Goal: Task Accomplishment & Management: Manage account settings

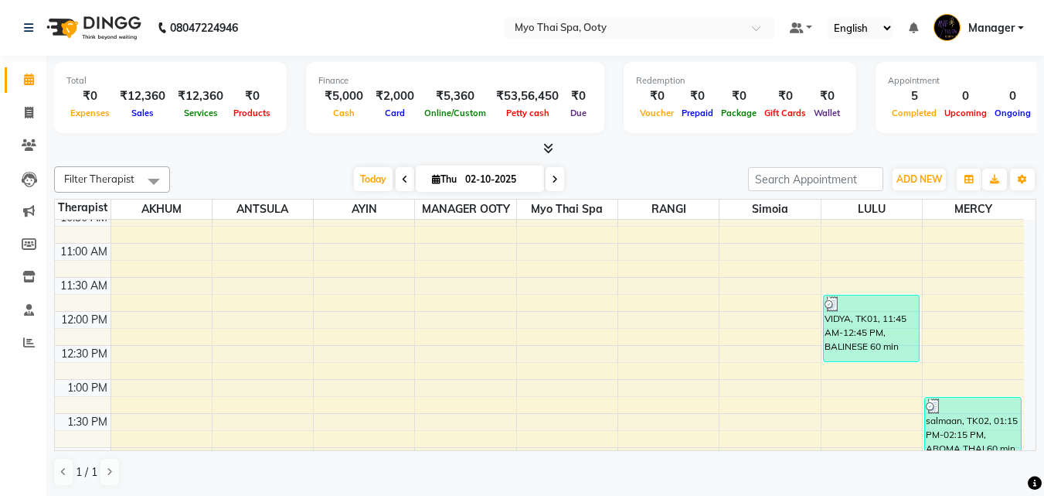
scroll to position [421, 0]
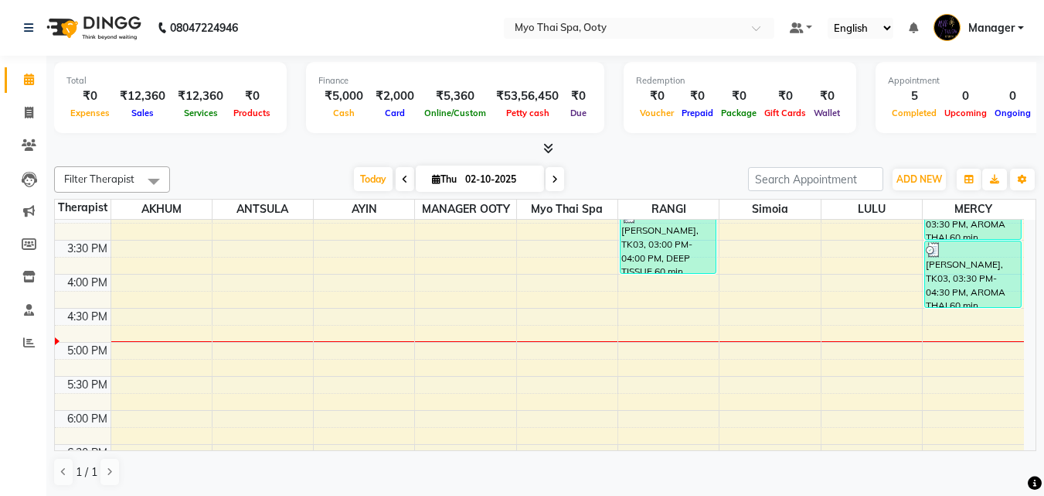
click at [266, 324] on div "9:00 AM 9:30 AM 10:00 AM 10:30 AM 11:00 AM 11:30 AM 12:00 PM 12:30 PM 1:00 PM 1…" at bounding box center [539, 240] width 969 height 884
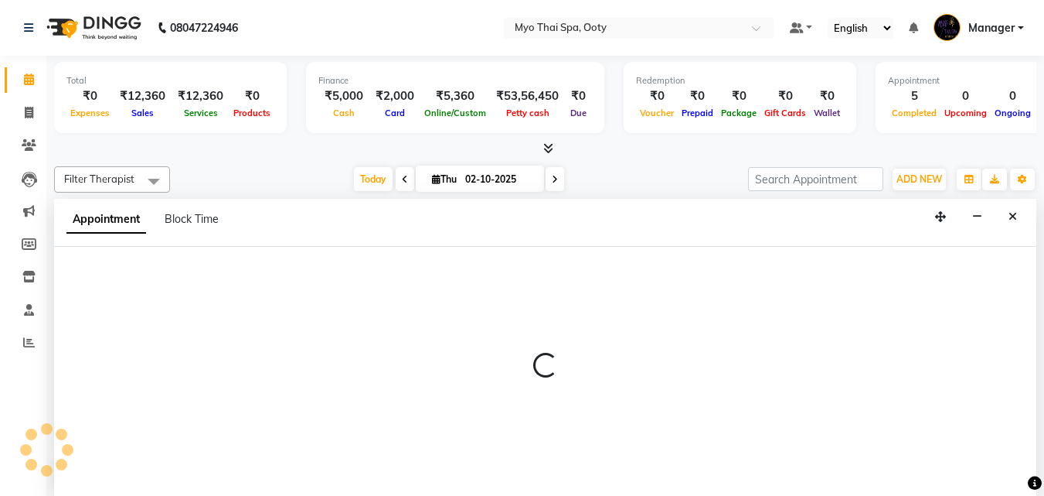
scroll to position [1, 0]
select select "59515"
select select "990"
select select "tentative"
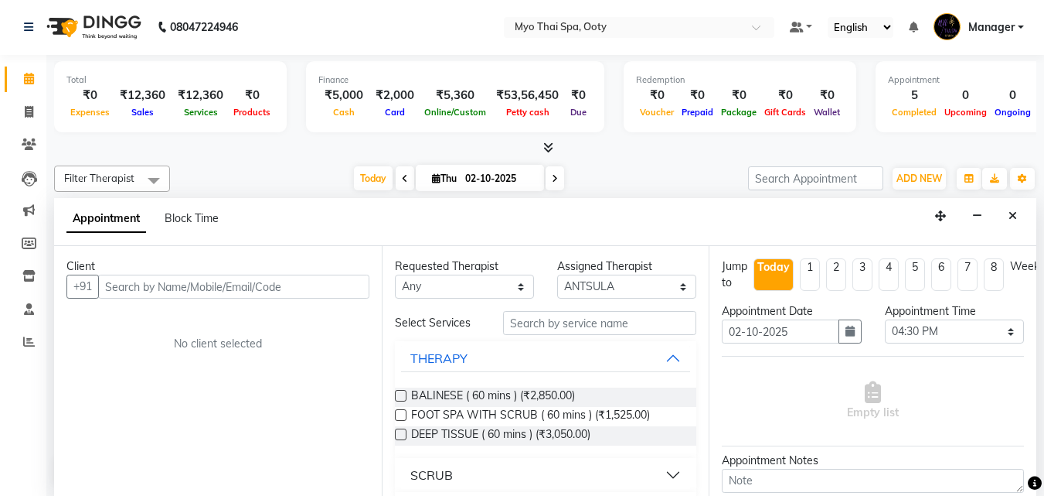
click at [250, 291] on input "text" at bounding box center [233, 286] width 271 height 24
click at [142, 285] on input "text" at bounding box center [233, 286] width 271 height 24
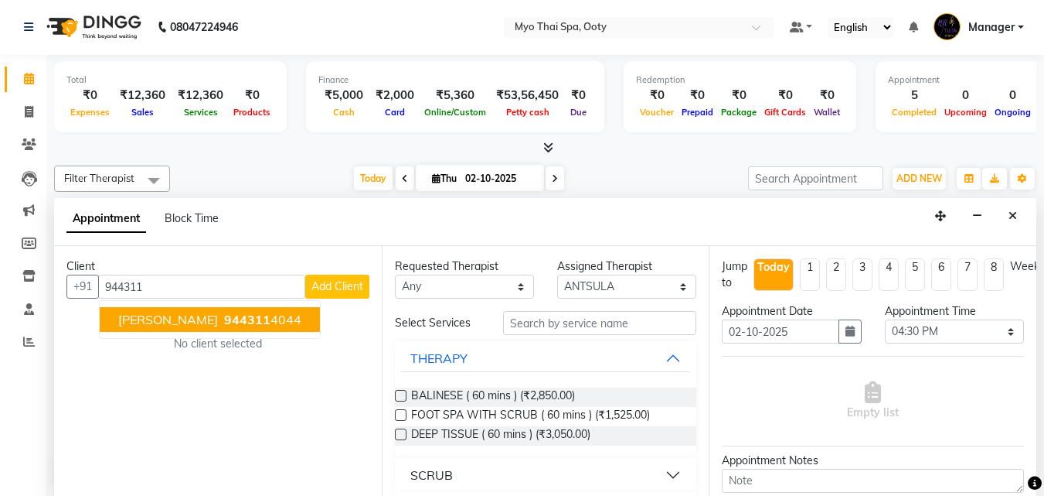
click at [224, 323] on span "944311" at bounding box center [247, 319] width 46 height 15
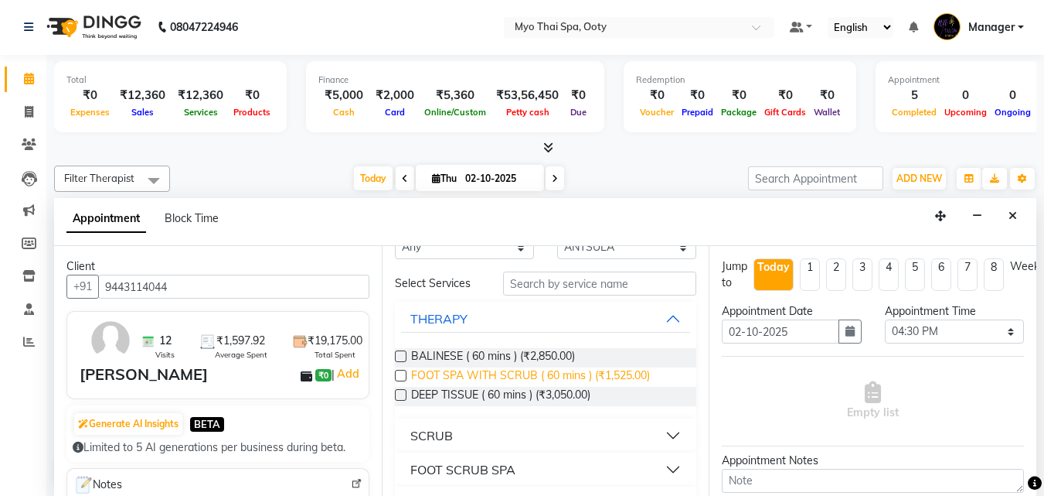
scroll to position [77, 0]
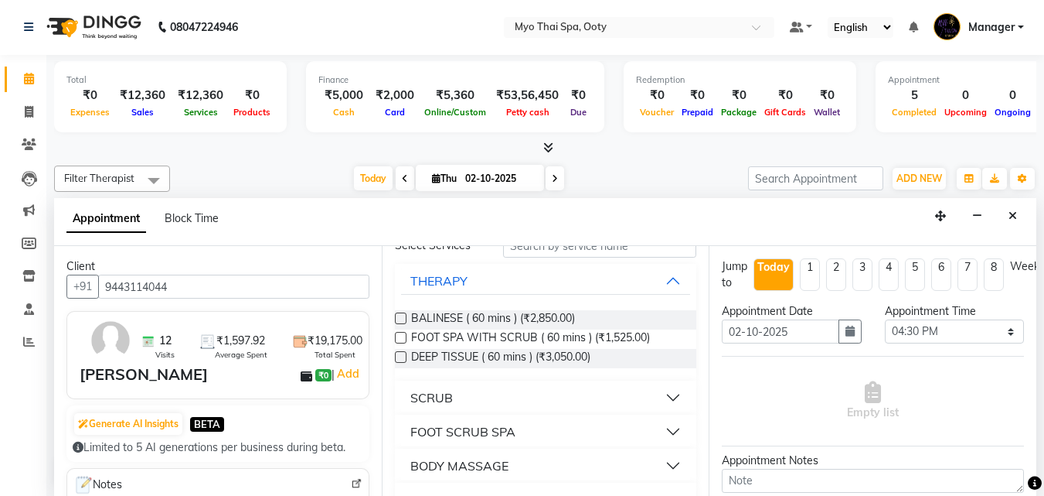
type input "9443114044"
click at [662, 463] on button "BODY MASSAGE" at bounding box center [546, 465] width 290 height 28
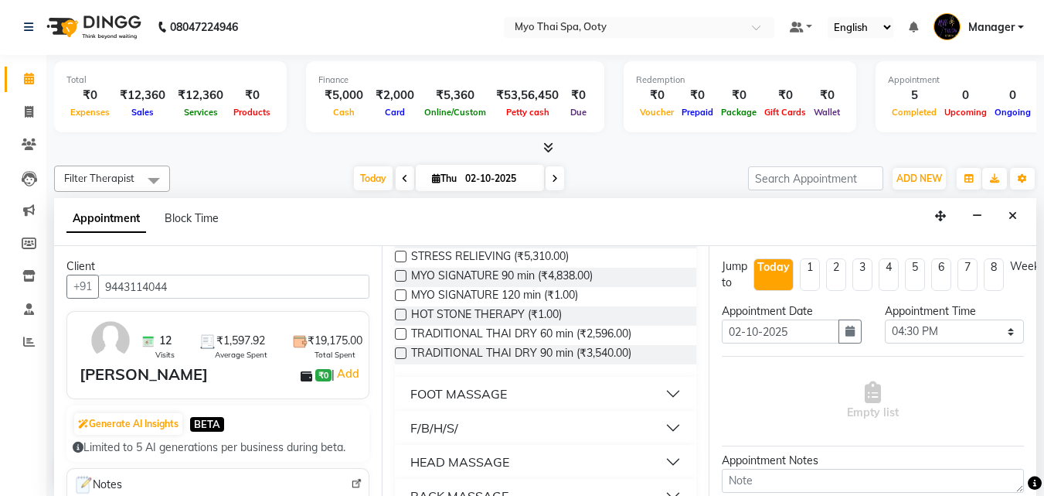
scroll to position [605, 0]
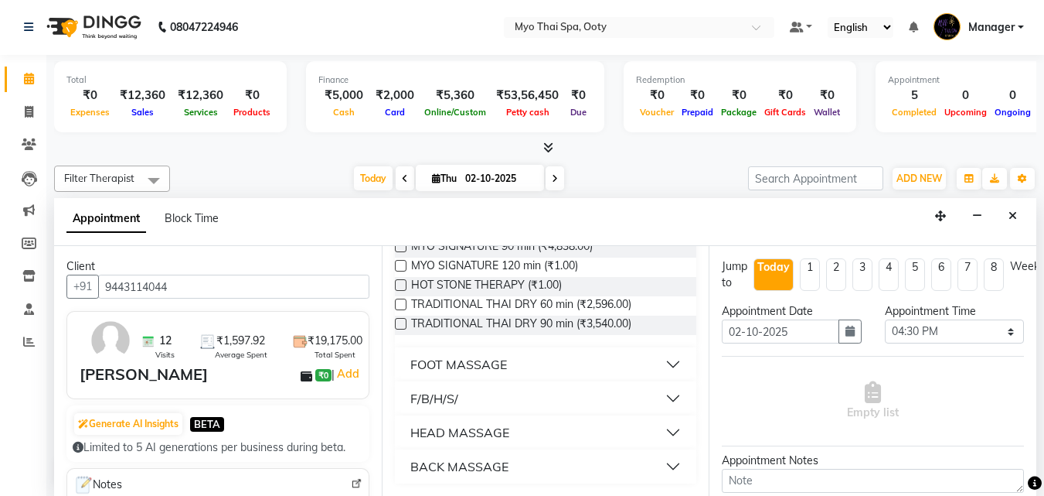
click at [667, 371] on button "FOOT MASSAGE" at bounding box center [546, 364] width 290 height 28
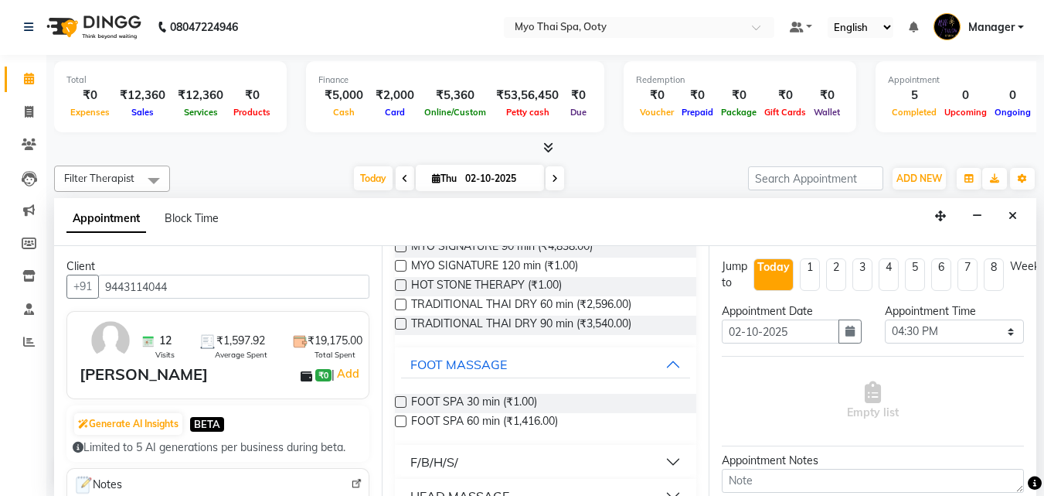
click at [586, 425] on div "FOOT SPA 60 min (₹1,416.00)" at bounding box center [546, 422] width 302 height 19
click at [540, 414] on span "FOOT SPA 60 min (₹1,416.00)" at bounding box center [484, 422] width 147 height 19
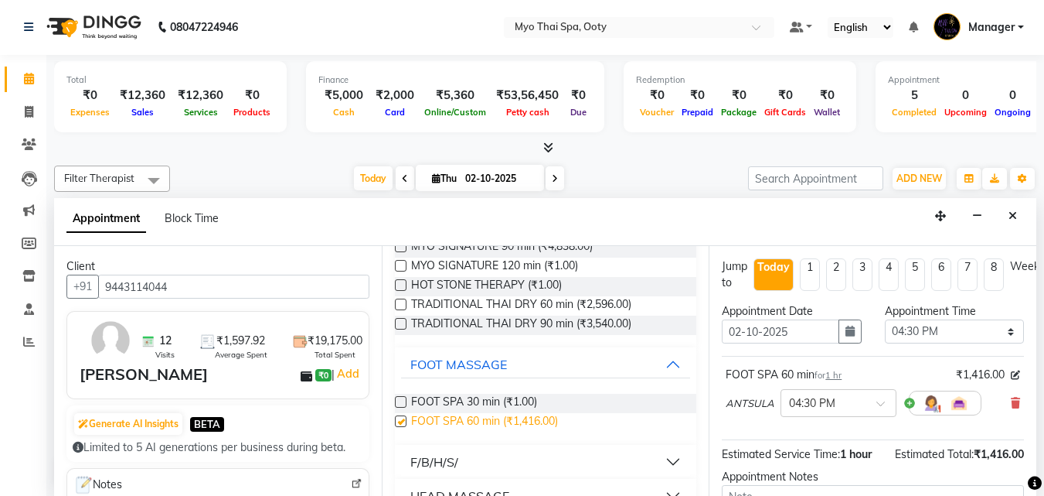
checkbox input "false"
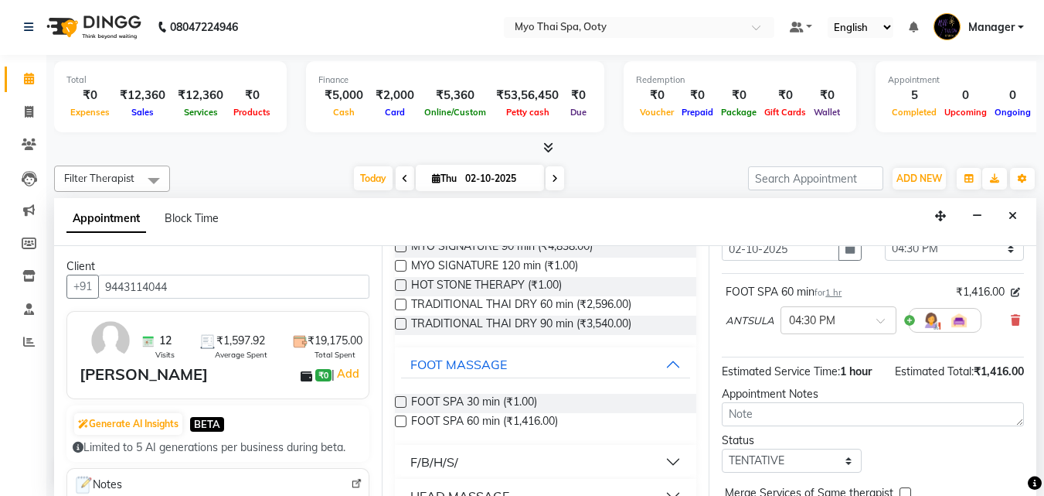
scroll to position [169, 0]
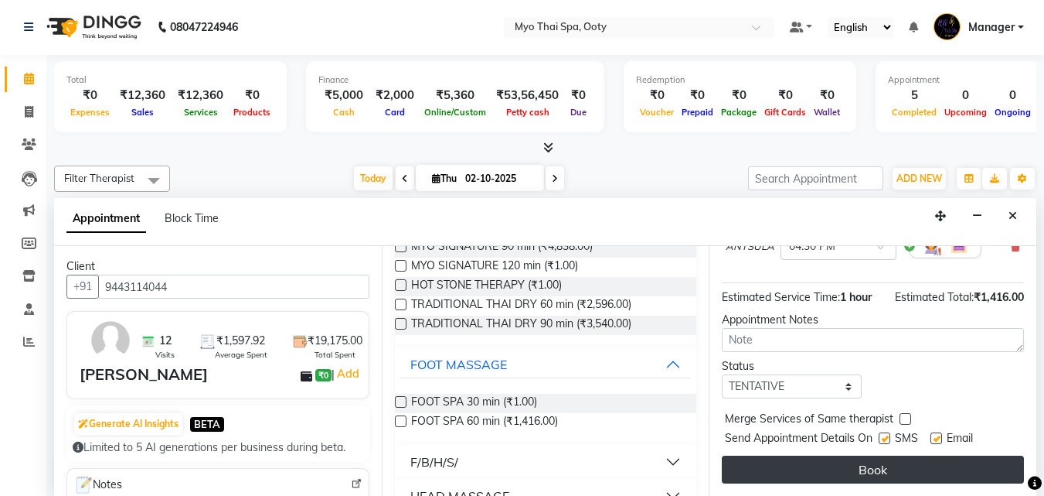
click at [946, 461] on button "Book" at bounding box center [873, 469] width 302 height 28
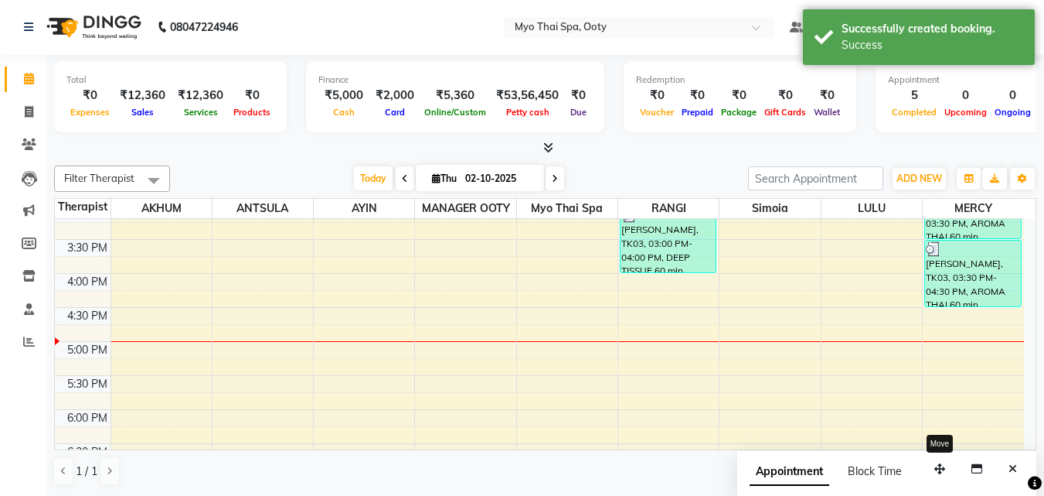
scroll to position [0, 0]
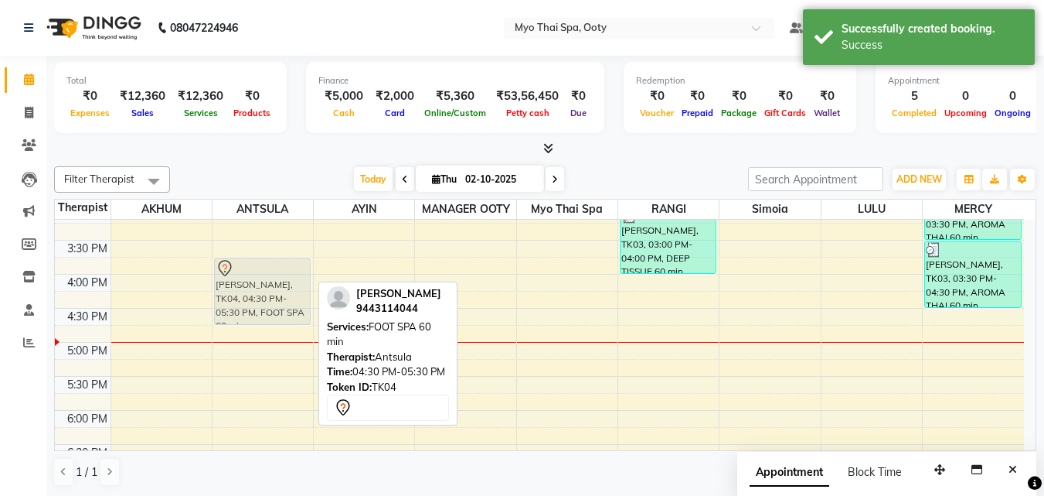
drag, startPoint x: 280, startPoint y: 339, endPoint x: 283, endPoint y: 280, distance: 59.6
click at [283, 280] on div "[PERSON_NAME], TK04, 04:30 PM-05:30 PM, FOOT SPA 60 min [PERSON_NAME], TK04, 04…" at bounding box center [263, 240] width 100 height 884
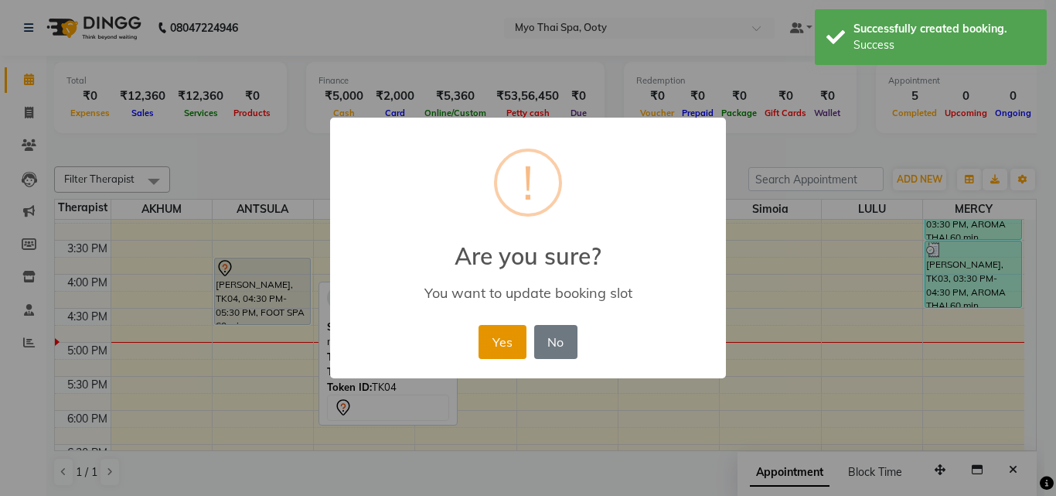
drag, startPoint x: 502, startPoint y: 353, endPoint x: 400, endPoint y: 292, distance: 119.2
click at [500, 350] on button "Yes" at bounding box center [502, 342] width 47 height 34
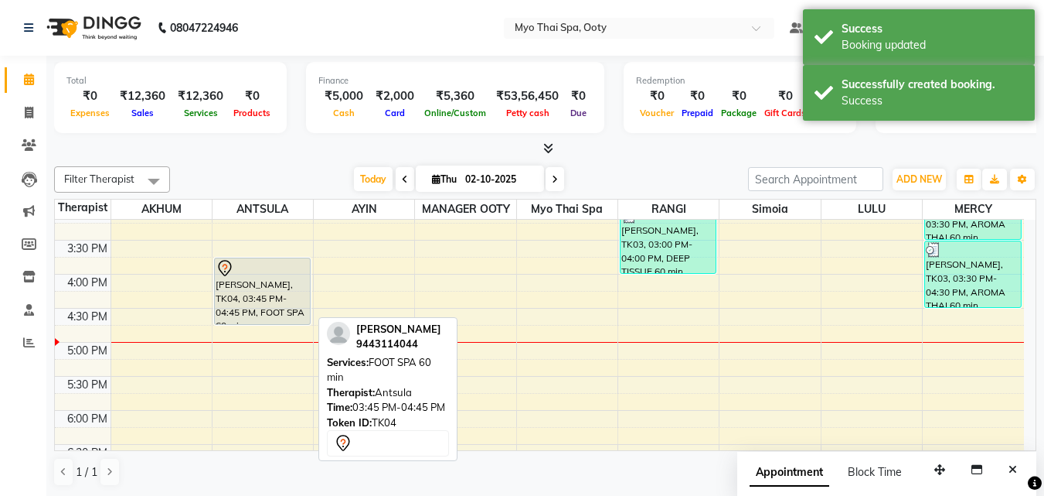
click at [259, 283] on div "[PERSON_NAME], TK04, 03:45 PM-04:45 PM, FOOT SPA 60 min" at bounding box center [262, 291] width 95 height 66
click at [261, 283] on div "[PERSON_NAME], TK04, 03:45 PM-04:45 PM, FOOT SPA 60 min" at bounding box center [262, 291] width 95 height 66
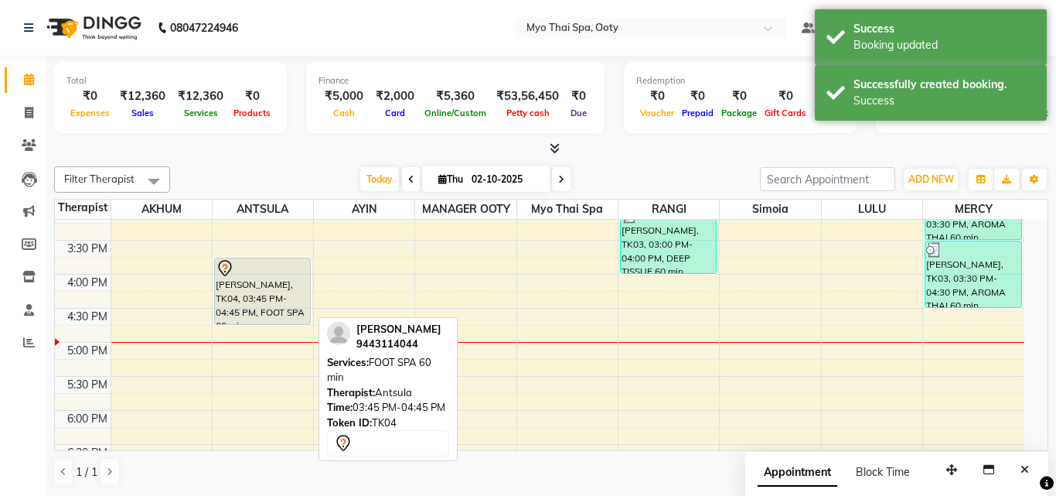
select select "7"
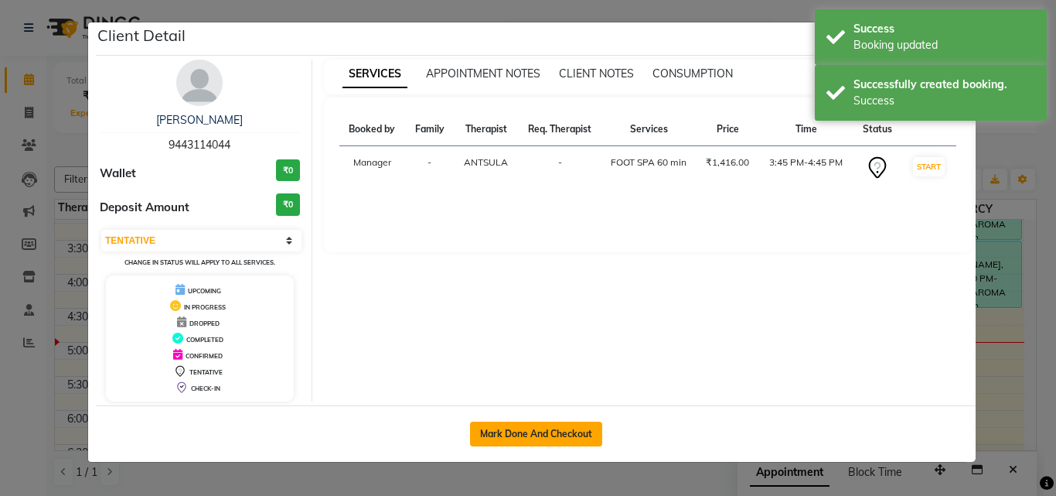
click at [501, 434] on button "Mark Done And Checkout" at bounding box center [536, 433] width 132 height 25
select select "558"
select select "service"
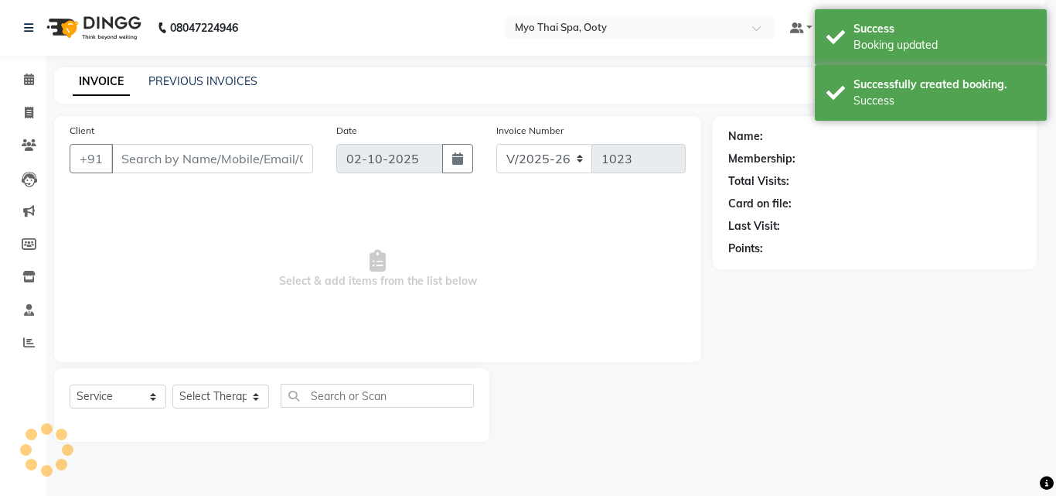
select select "3"
type input "9443114044"
select select "59515"
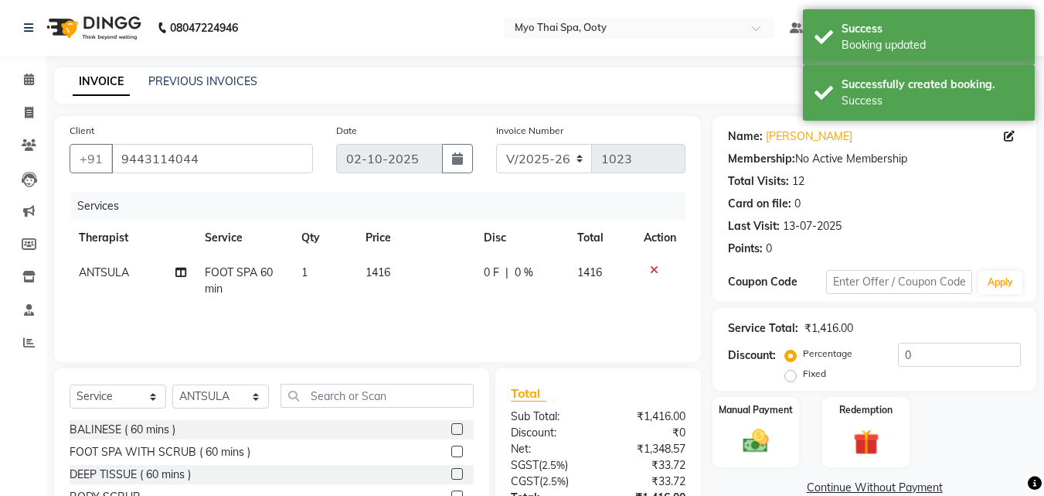
scroll to position [124, 0]
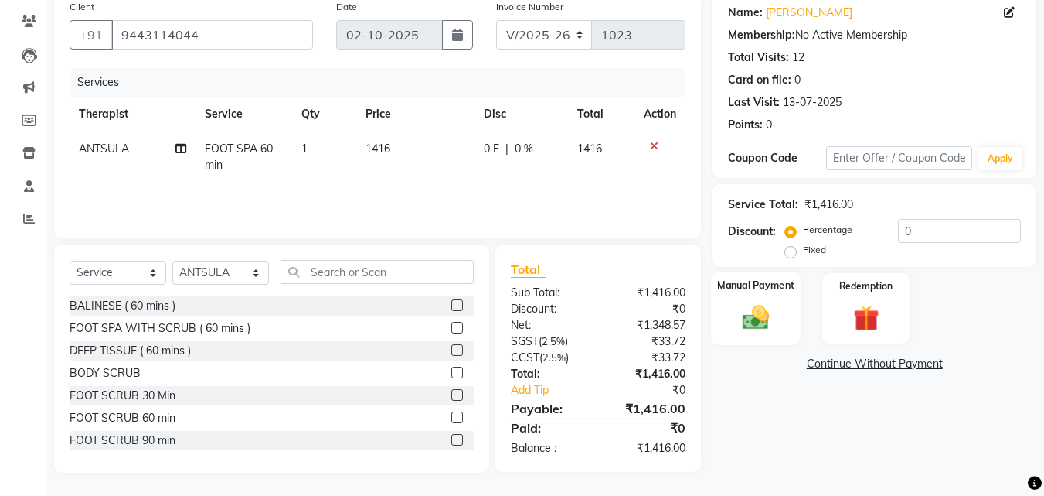
click at [780, 305] on div "Manual Payment" at bounding box center [756, 307] width 90 height 73
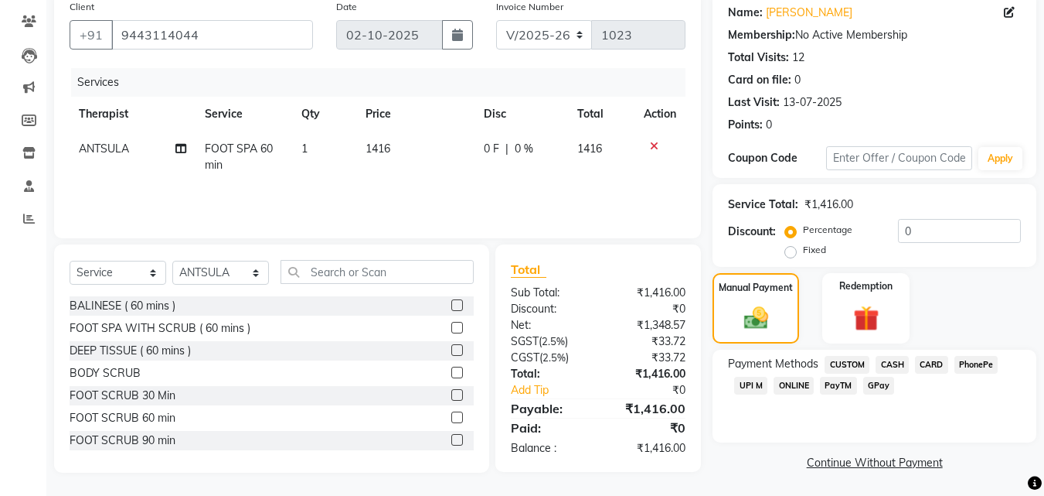
click at [757, 387] on span "UPI M" at bounding box center [750, 385] width 33 height 18
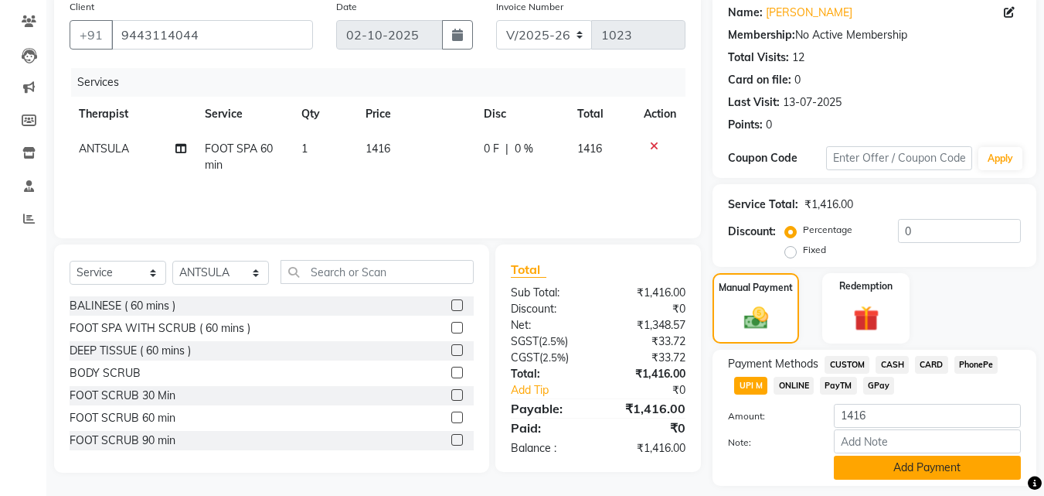
click at [869, 462] on button "Add Payment" at bounding box center [927, 467] width 187 height 24
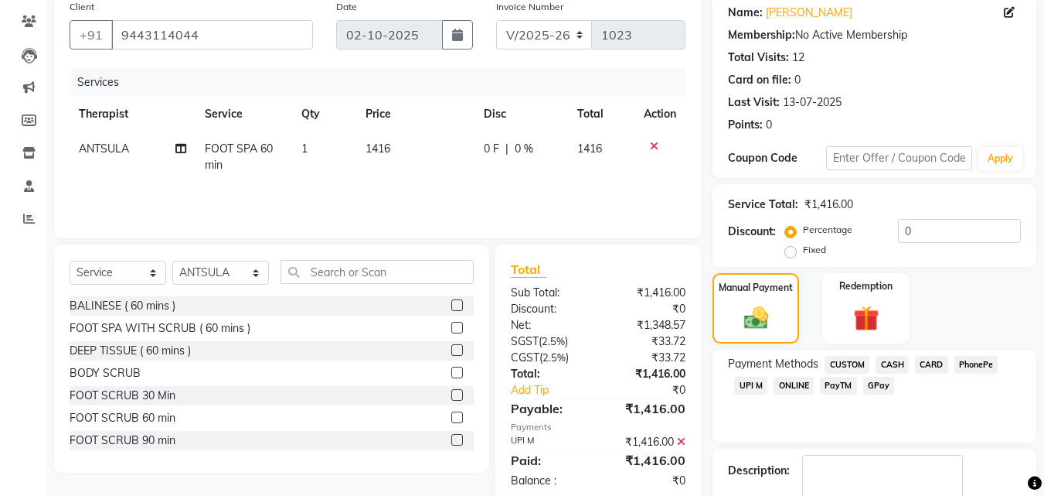
scroll to position [243, 0]
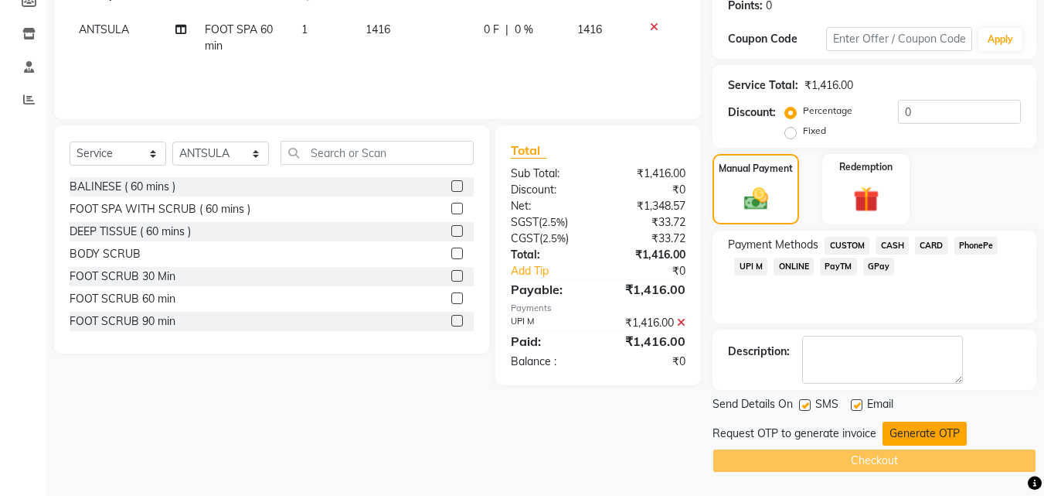
click at [897, 425] on button "Generate OTP" at bounding box center [925, 433] width 84 height 24
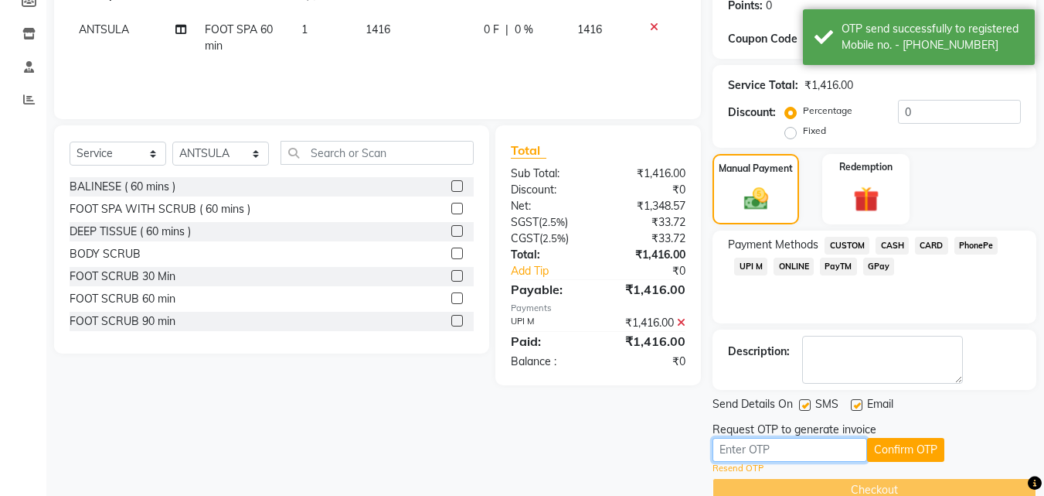
click at [809, 444] on input "text" at bounding box center [790, 450] width 155 height 24
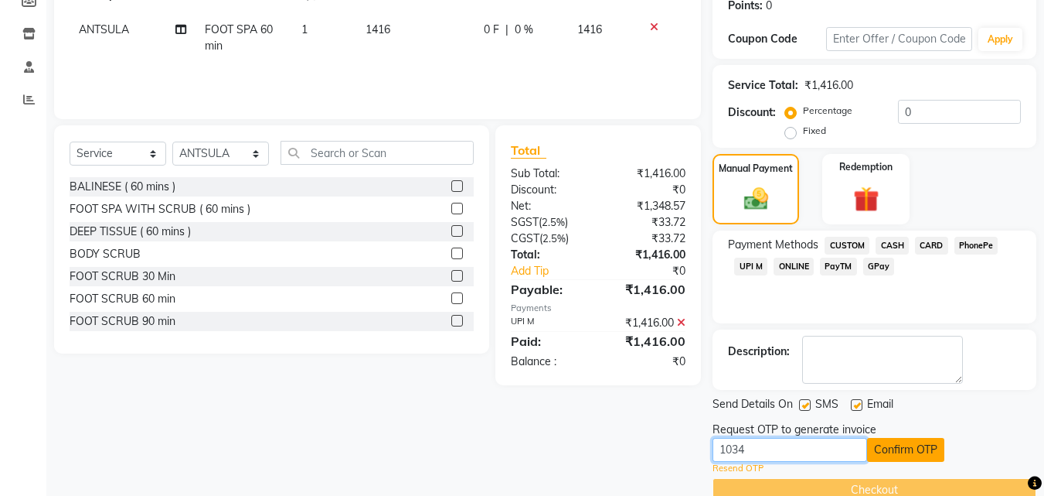
type input "1034"
click at [924, 442] on button "Confirm OTP" at bounding box center [905, 450] width 77 height 24
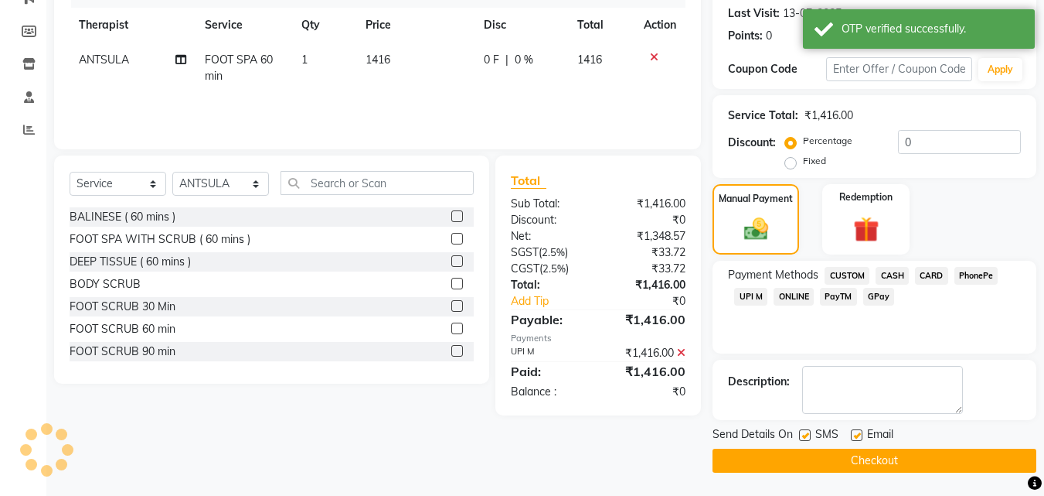
click at [925, 454] on button "Checkout" at bounding box center [875, 460] width 324 height 24
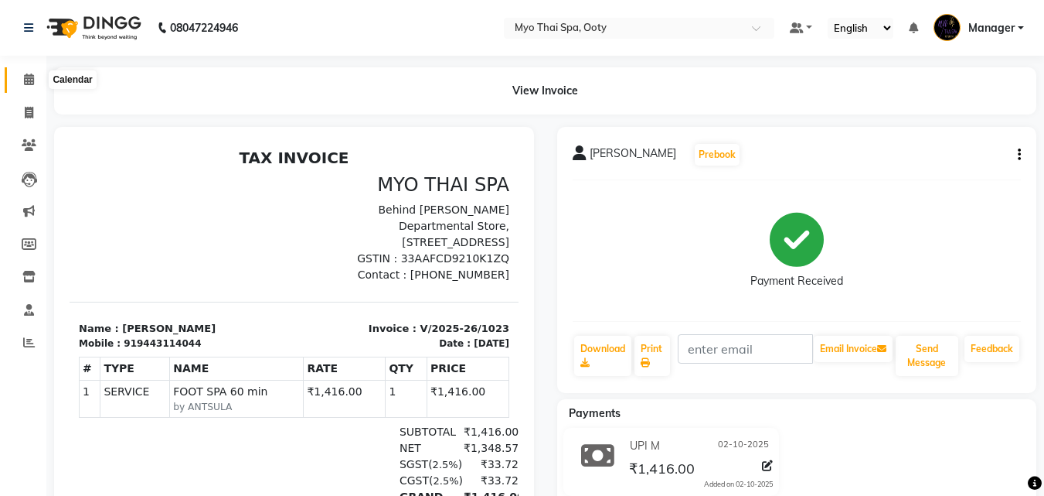
click at [32, 82] on icon at bounding box center [29, 79] width 10 height 12
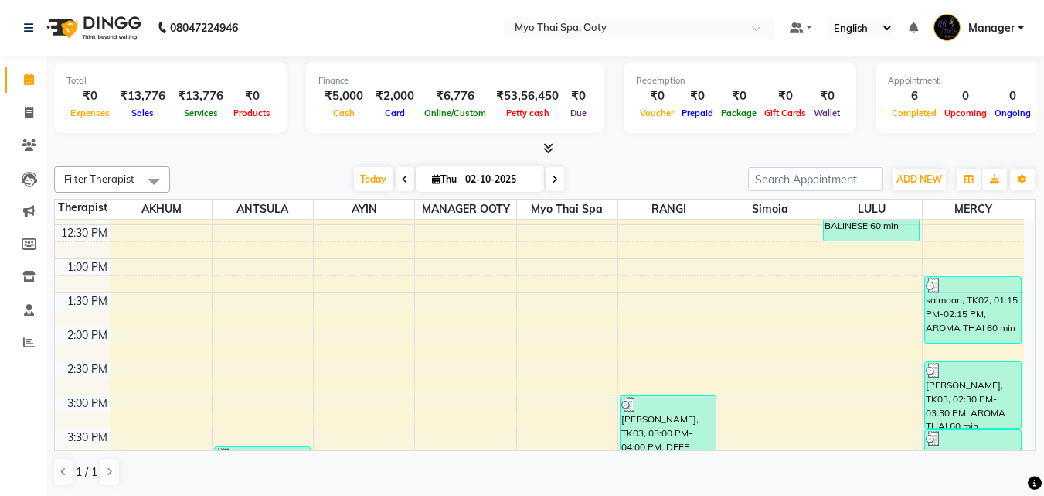
scroll to position [232, 0]
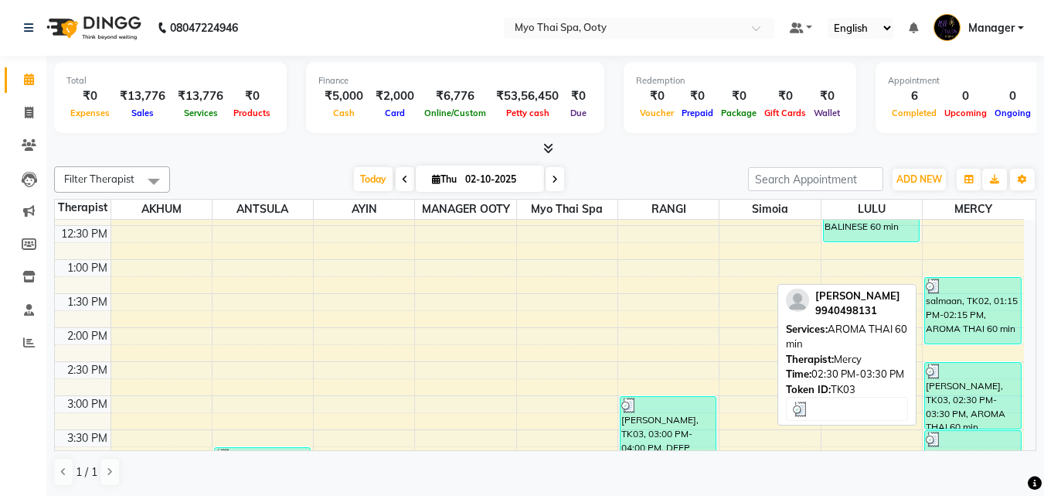
click at [948, 382] on div "[PERSON_NAME], TK03, 02:30 PM-03:30 PM, AROMA THAI 60 min" at bounding box center [973, 396] width 96 height 66
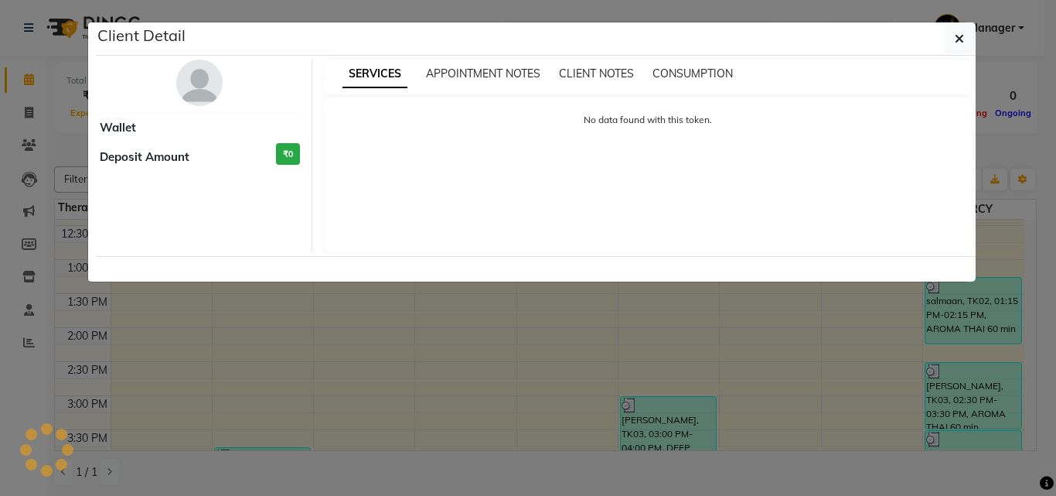
select select "3"
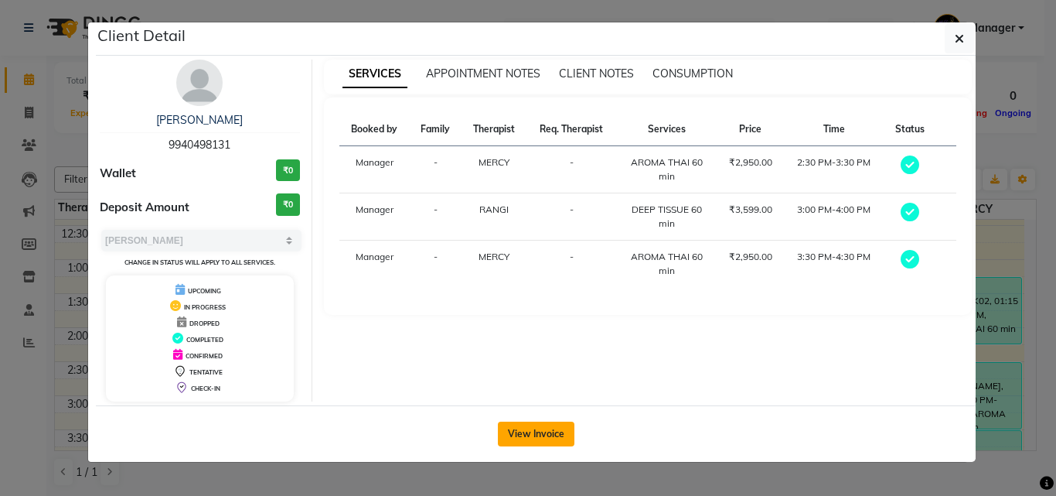
click at [533, 442] on button "View Invoice" at bounding box center [536, 433] width 77 height 25
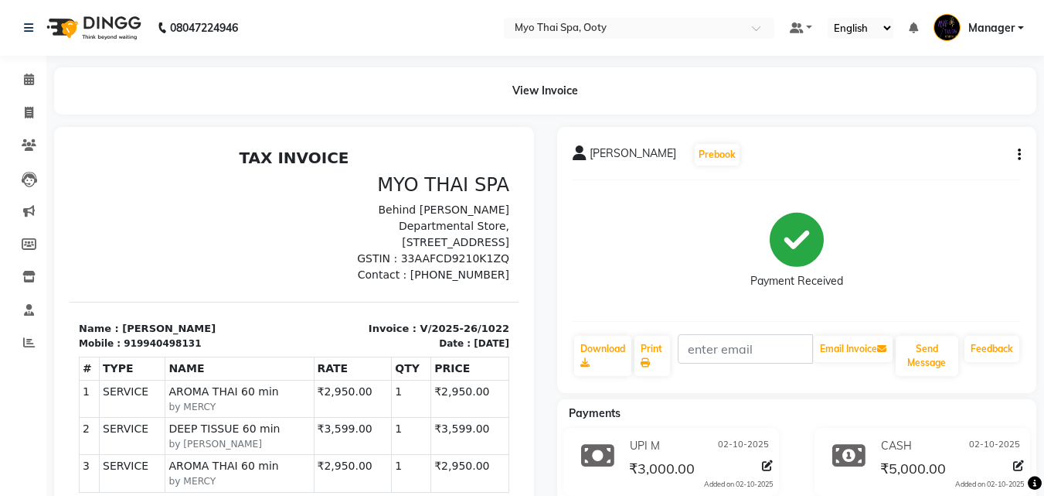
click at [1016, 151] on button "button" at bounding box center [1016, 155] width 9 height 16
click at [948, 169] on div "Edit Item Staff" at bounding box center [943, 164] width 106 height 19
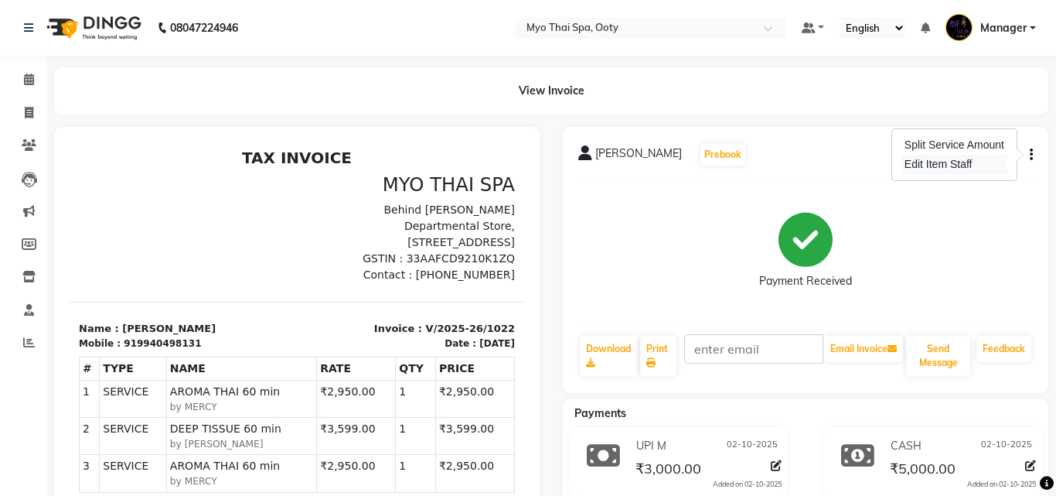
select select "86044"
select select "50629"
select select "86044"
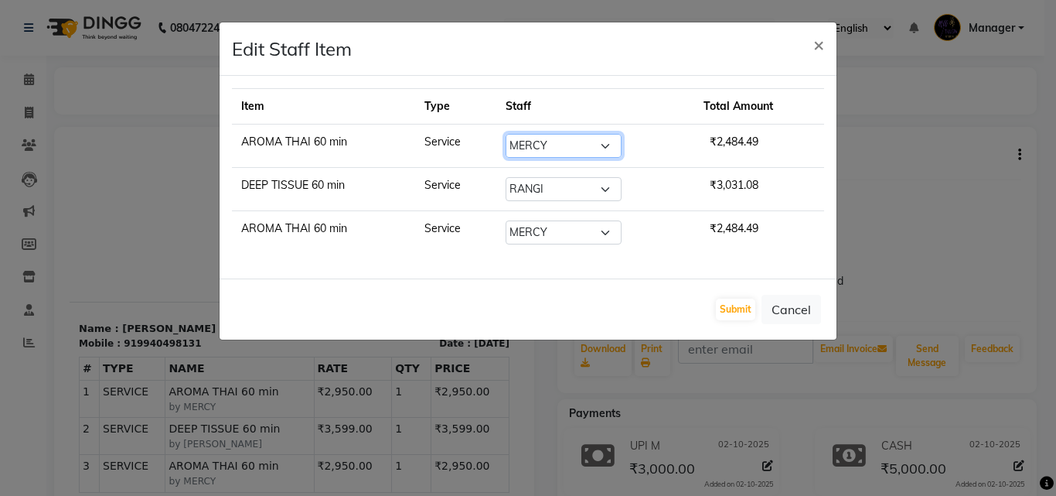
click at [605, 145] on select "Select AKHUM [PERSON_NAME] [PERSON_NAME] Manager MANAGER OOTY MERCY Myo Thai Sp…" at bounding box center [564, 146] width 116 height 24
select select "59515"
click at [506, 134] on select "Select AKHUM [PERSON_NAME] [PERSON_NAME] Manager MANAGER OOTY MERCY Myo Thai Sp…" at bounding box center [564, 146] width 116 height 24
click at [734, 309] on button "Submit" at bounding box center [735, 309] width 39 height 22
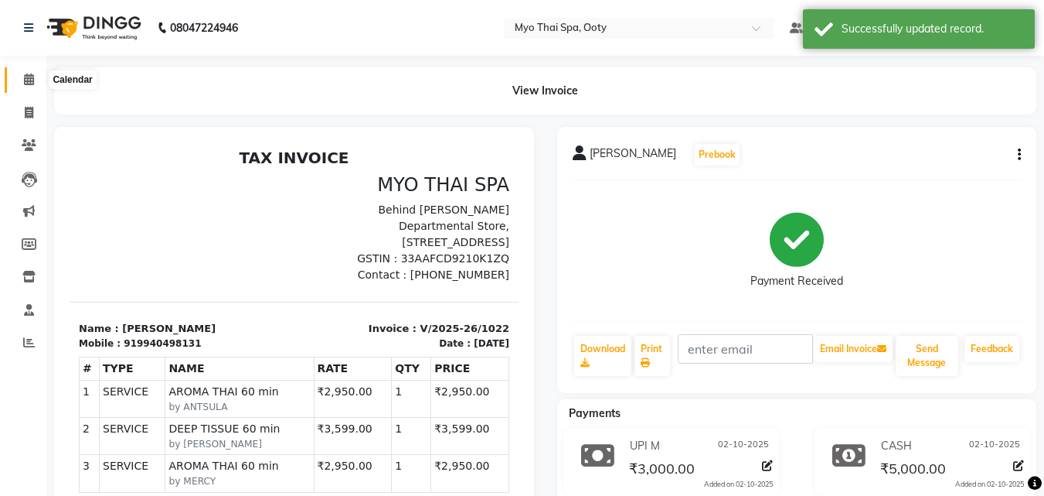
click at [26, 71] on span at bounding box center [28, 80] width 27 height 18
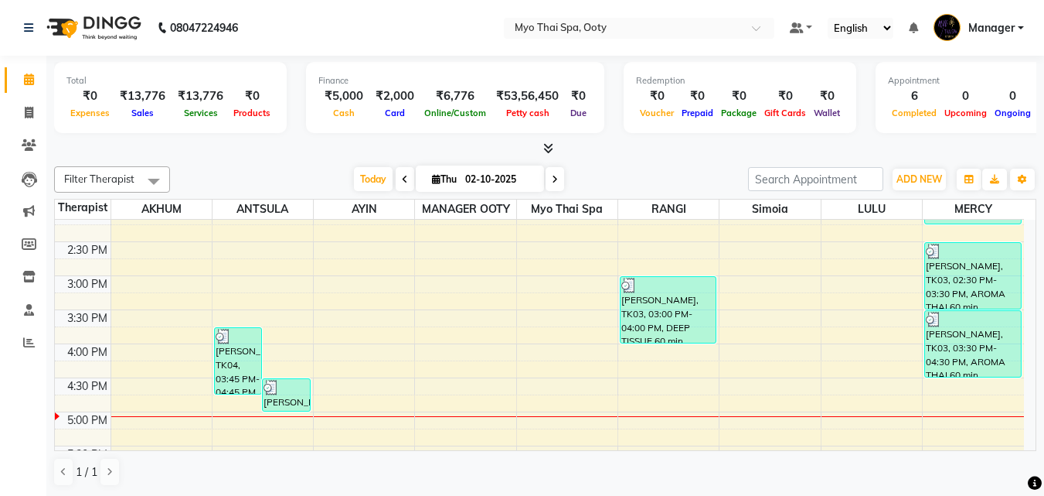
scroll to position [387, 0]
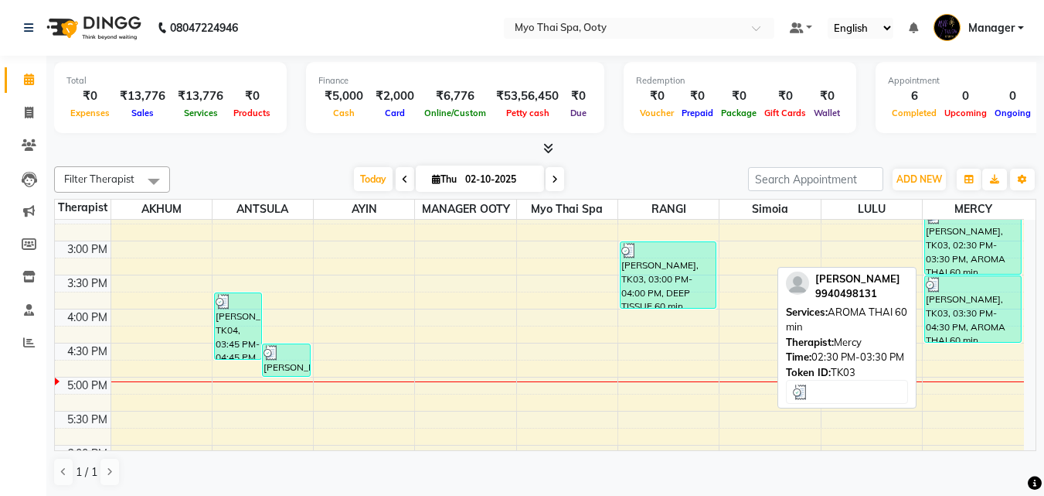
click at [968, 253] on div "[PERSON_NAME], TK03, 02:30 PM-03:30 PM, AROMA THAI 60 min" at bounding box center [973, 241] width 96 height 66
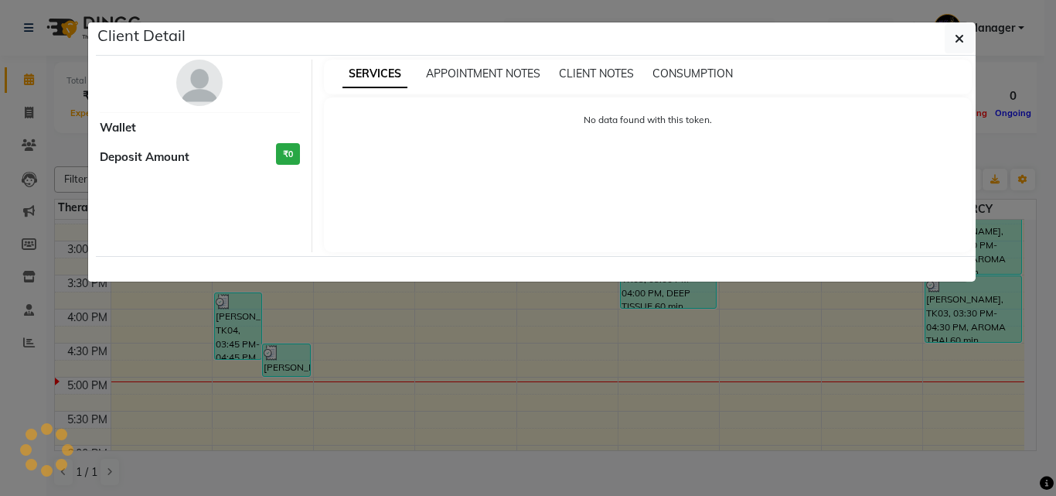
select select "3"
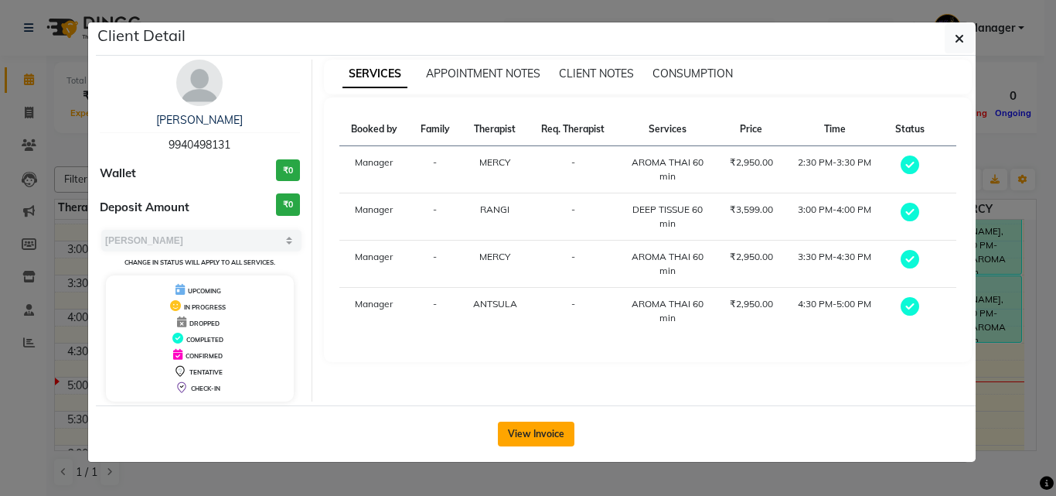
click at [547, 438] on button "View Invoice" at bounding box center [536, 433] width 77 height 25
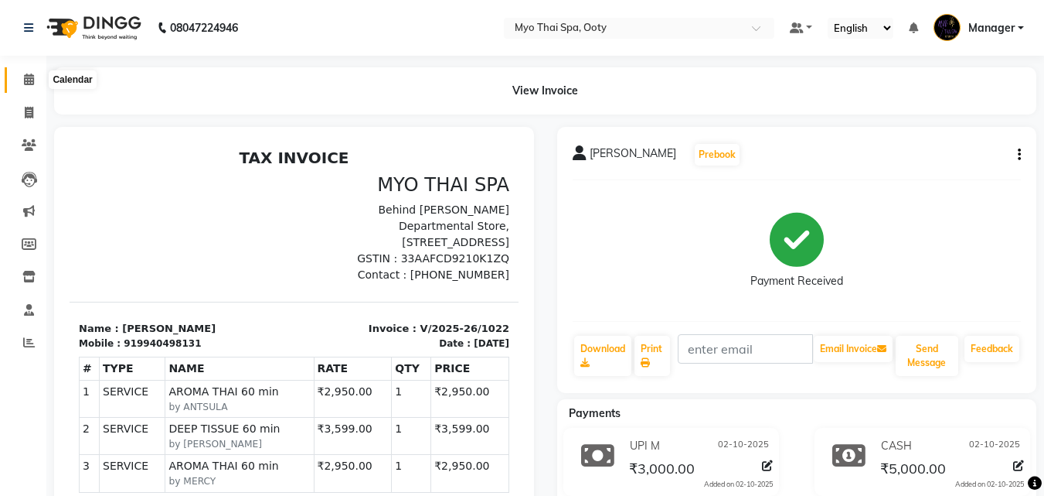
click at [37, 81] on span at bounding box center [28, 80] width 27 height 18
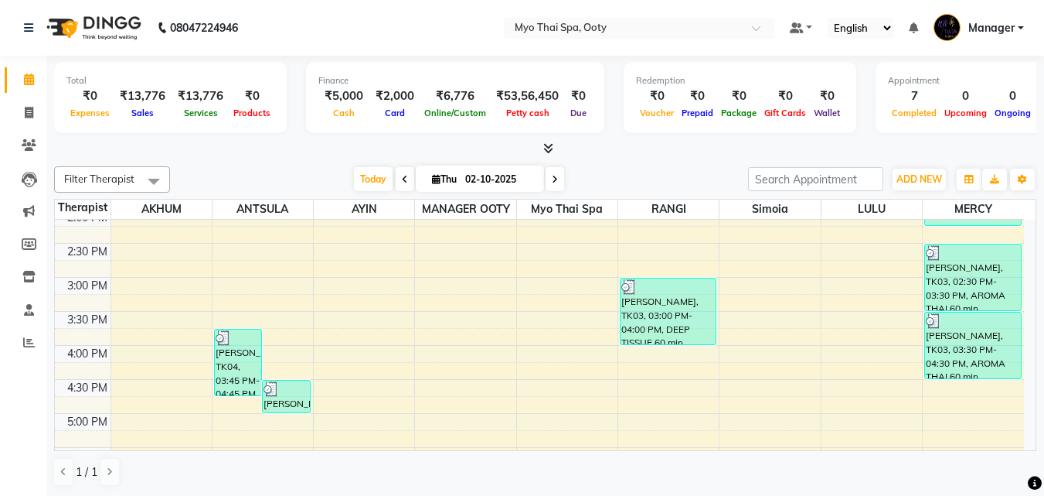
scroll to position [387, 0]
